Goal: Find specific page/section: Find specific page/section

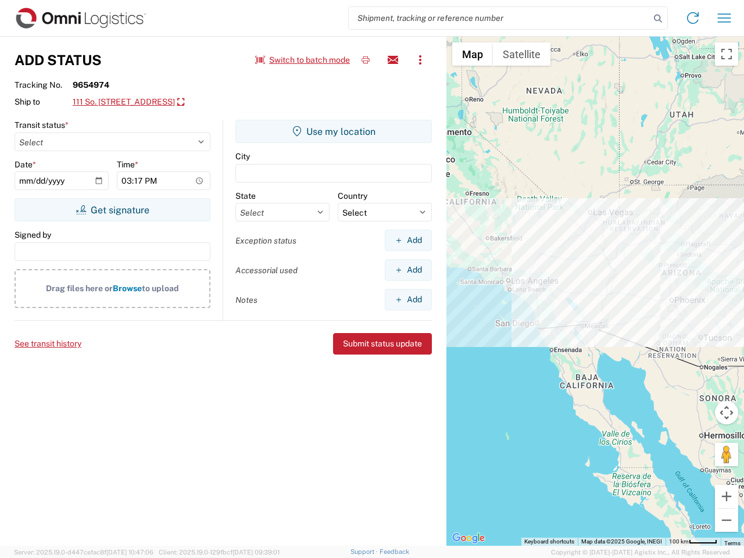
click at [499, 18] on input "search" at bounding box center [499, 18] width 301 height 22
click at [658, 19] on icon at bounding box center [658, 18] width 16 height 16
click at [693, 18] on icon at bounding box center [692, 18] width 19 height 19
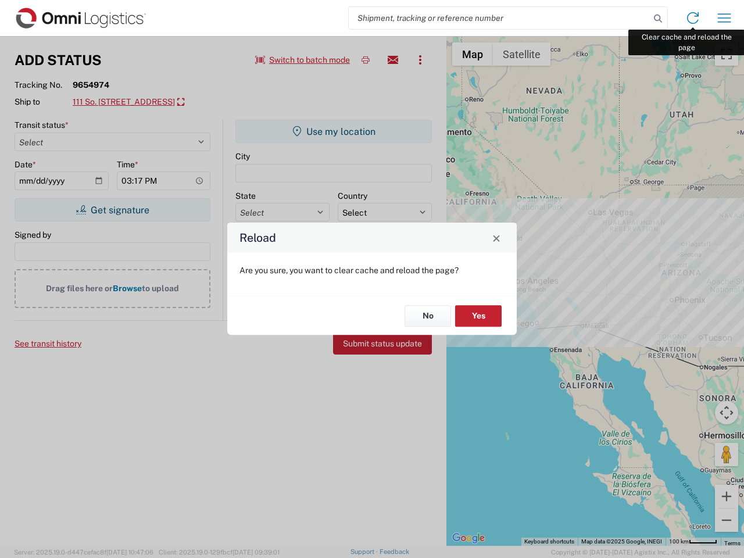
click at [724, 18] on div "Reload Are you sure, you want to clear cache and reload the page? No Yes" at bounding box center [372, 279] width 744 height 558
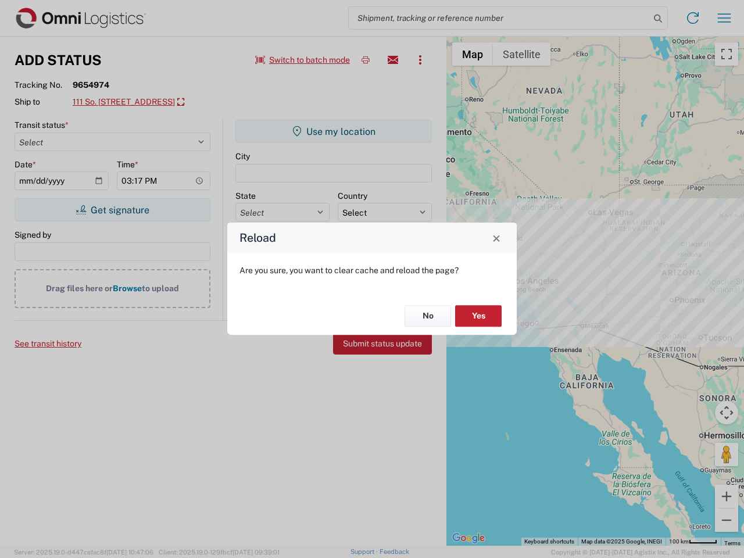
click at [303, 60] on div "Reload Are you sure, you want to clear cache and reload the page? No Yes" at bounding box center [372, 279] width 744 height 558
click at [365, 60] on div "Reload Are you sure, you want to clear cache and reload the page? No Yes" at bounding box center [372, 279] width 744 height 558
click at [393, 60] on div "Reload Are you sure, you want to clear cache and reload the page? No Yes" at bounding box center [372, 279] width 744 height 558
click at [420, 60] on div "Reload Are you sure, you want to clear cache and reload the page? No Yes" at bounding box center [372, 279] width 744 height 558
click at [149, 102] on div "Reload Are you sure, you want to clear cache and reload the page? No Yes" at bounding box center [372, 279] width 744 height 558
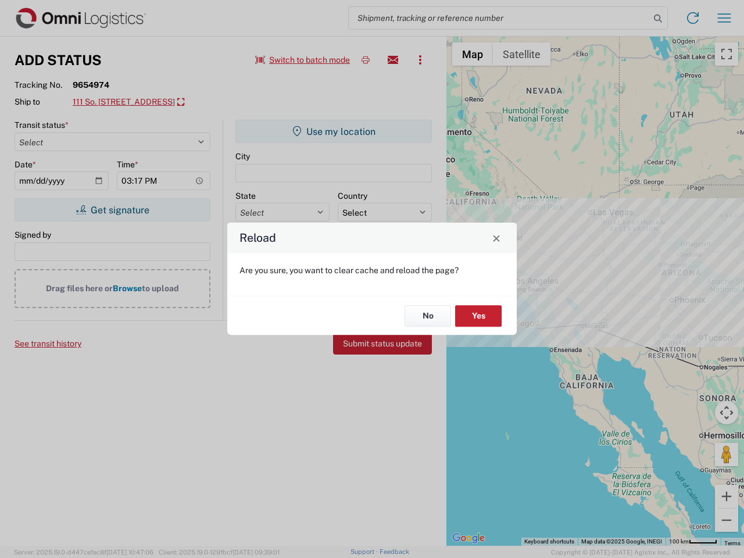
click at [112, 210] on div "Reload Are you sure, you want to clear cache and reload the page? No Yes" at bounding box center [372, 279] width 744 height 558
